Goal: Information Seeking & Learning: Learn about a topic

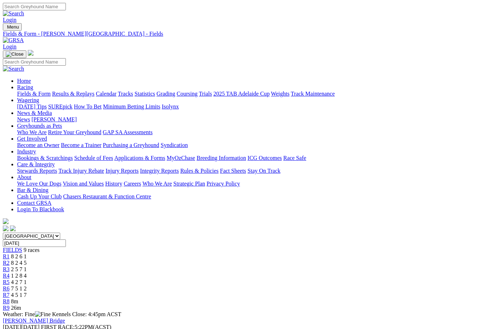
click at [10, 253] on span "R1" at bounding box center [6, 256] width 7 height 6
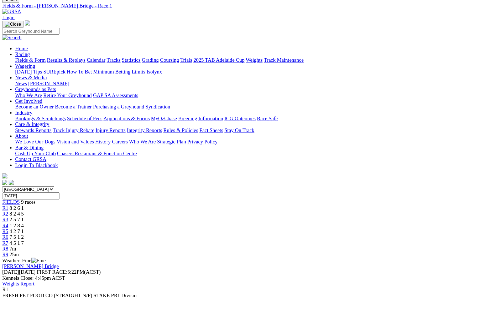
scroll to position [52, 22]
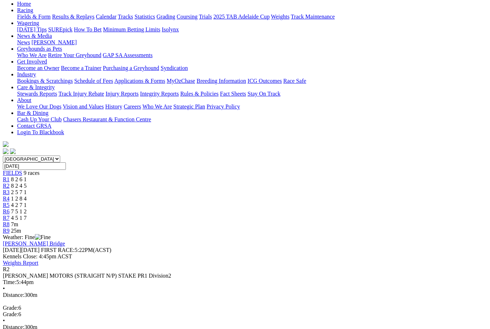
scroll to position [77, 0]
click at [10, 189] on link "R3" at bounding box center [6, 192] width 7 height 6
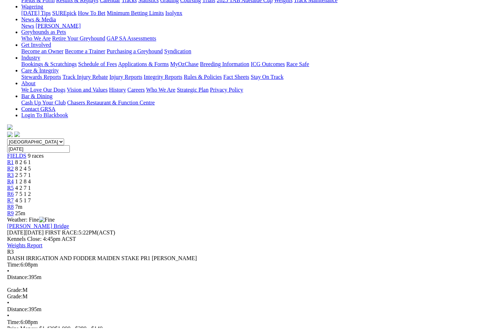
scroll to position [94, 0]
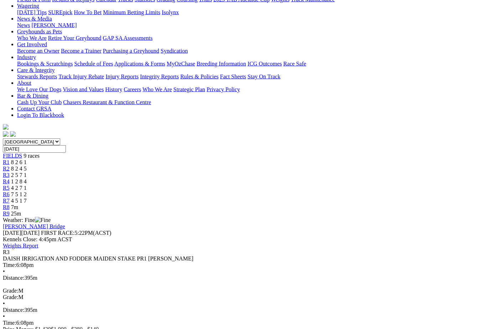
click at [27, 178] on span "1 2 8 4" at bounding box center [19, 181] width 16 height 6
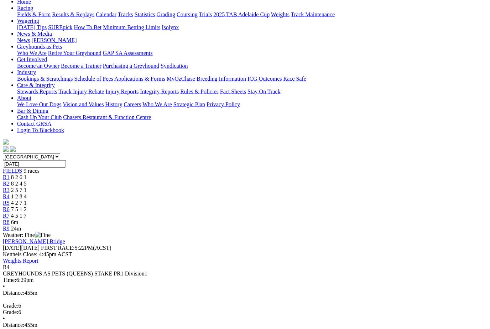
scroll to position [80, 0]
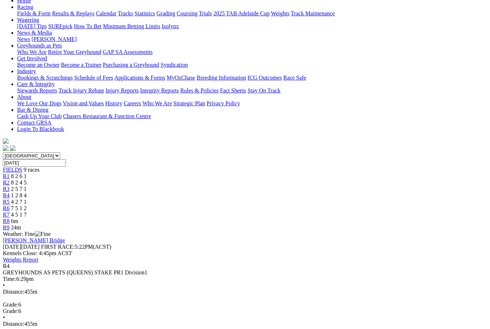
click at [10, 198] on span "R5" at bounding box center [6, 201] width 7 height 6
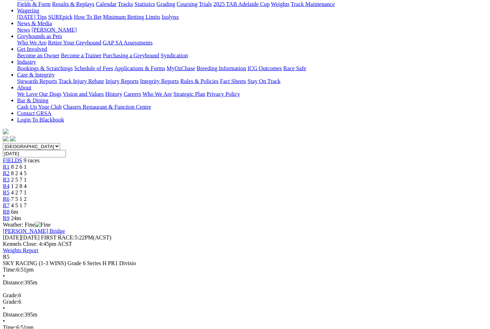
scroll to position [89, 0]
click at [27, 196] on span "7 5 1 2" at bounding box center [19, 199] width 16 height 6
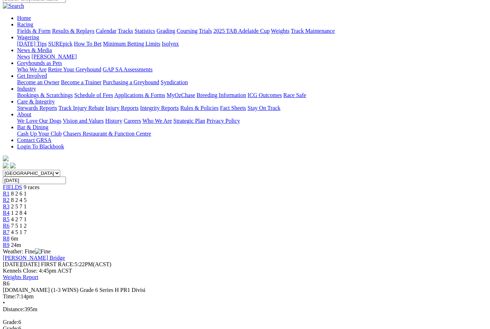
scroll to position [54, 0]
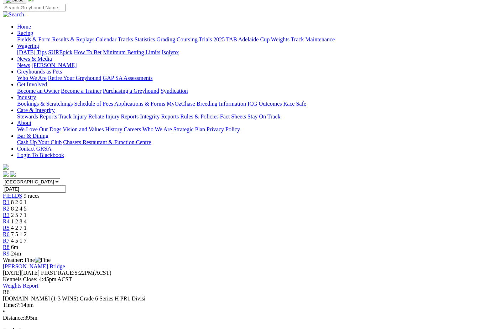
click at [27, 237] on span "4 5 1 7" at bounding box center [19, 240] width 16 height 6
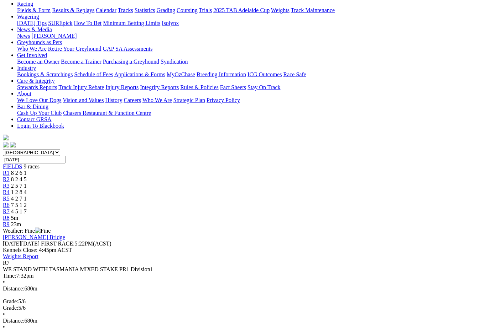
scroll to position [84, 0]
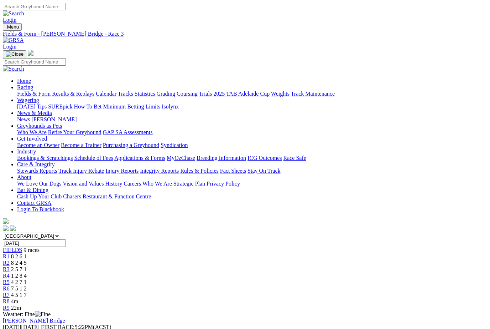
scroll to position [79, 0]
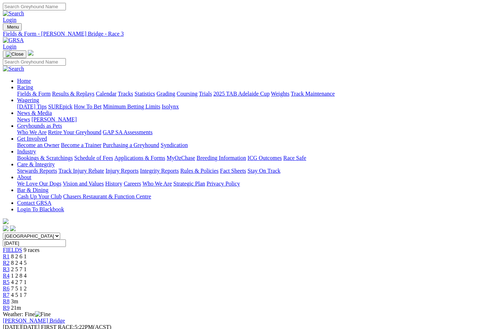
scroll to position [79, 0]
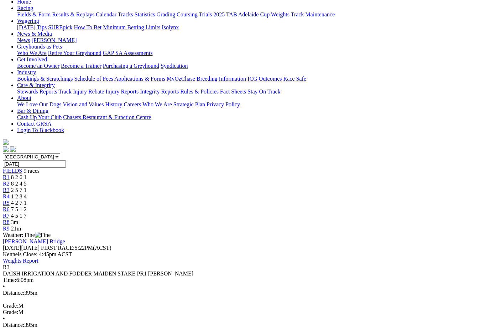
click at [10, 200] on link "R5" at bounding box center [6, 203] width 7 height 6
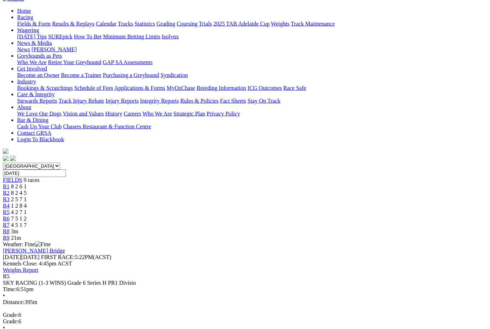
scroll to position [70, 0]
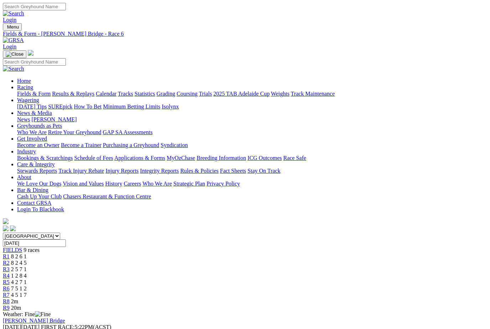
scroll to position [131, 0]
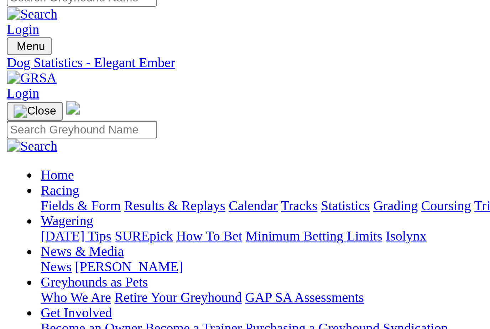
scroll to position [4, 0]
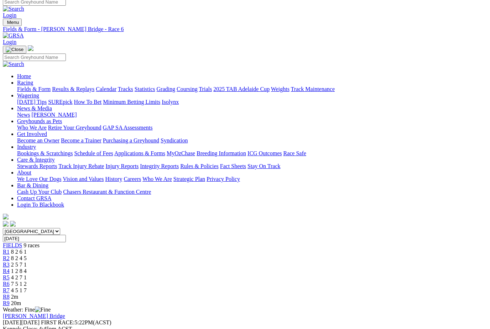
scroll to position [4, 0]
click at [10, 274] on span "R5" at bounding box center [6, 277] width 7 height 6
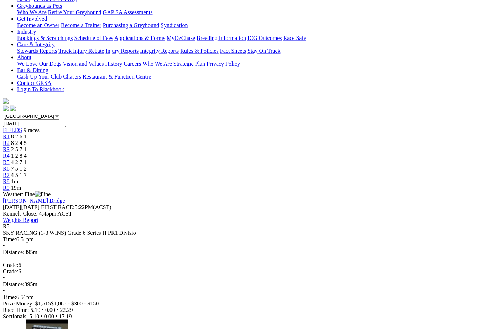
scroll to position [121, 0]
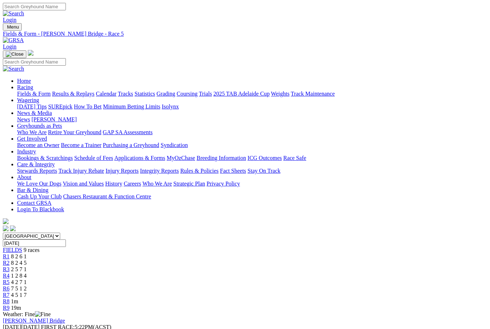
scroll to position [145, 0]
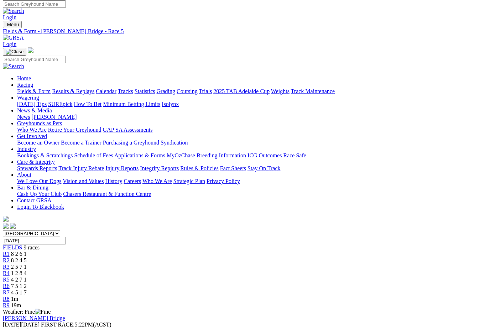
scroll to position [2, 0]
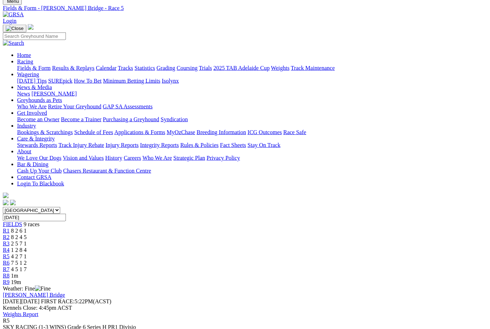
scroll to position [0, 0]
